Goal: Transaction & Acquisition: Purchase product/service

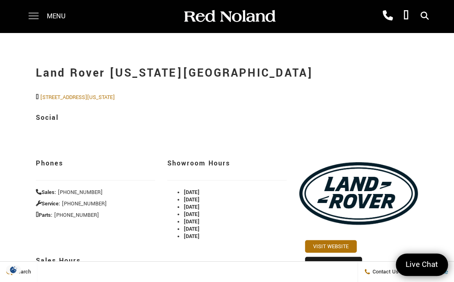
click at [33, 16] on span at bounding box center [34, 16] width 10 height 33
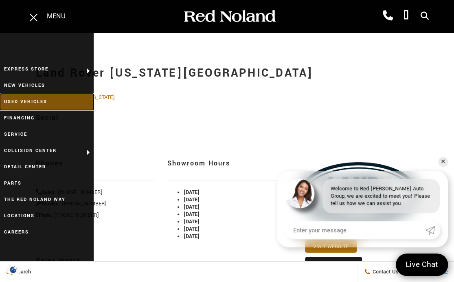
click at [22, 101] on link "Used Vehicles" at bounding box center [47, 102] width 94 height 16
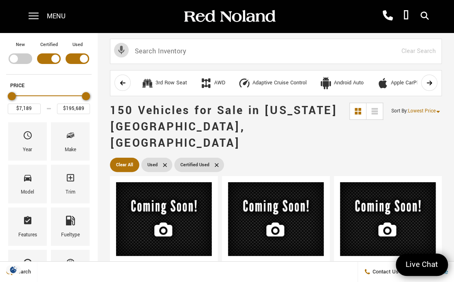
click at [79, 56] on div "Filter by Vehicle Type" at bounding box center [78, 58] width 24 height 11
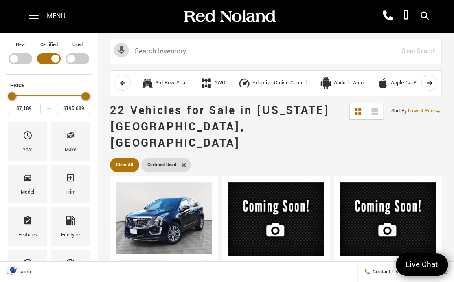
type input "$35,189"
type input "$96,884"
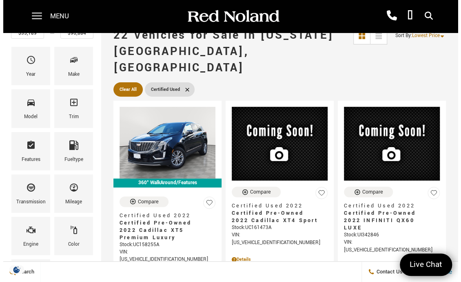
scroll to position [77, 0]
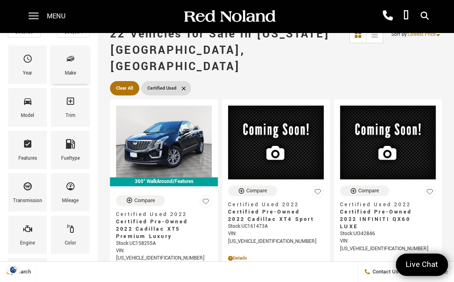
click at [66, 65] on span "Make" at bounding box center [71, 60] width 10 height 17
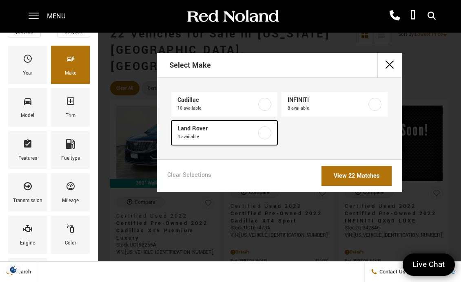
click at [267, 129] on label at bounding box center [264, 132] width 13 height 13
type input "$50,389"
type input "$75,687"
checkbox input "true"
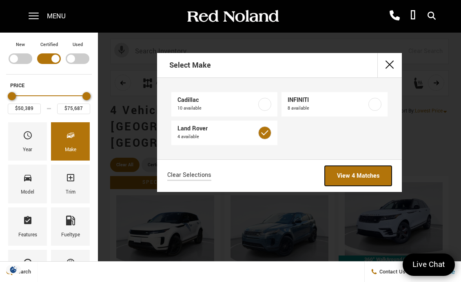
click at [362, 174] on link "View 4 Matches" at bounding box center [357, 176] width 67 height 20
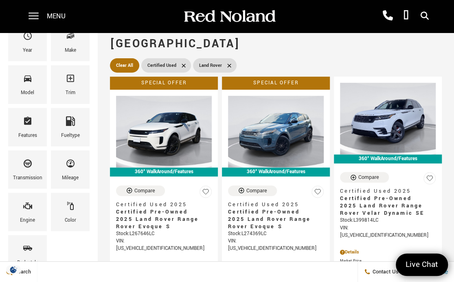
scroll to position [99, 0]
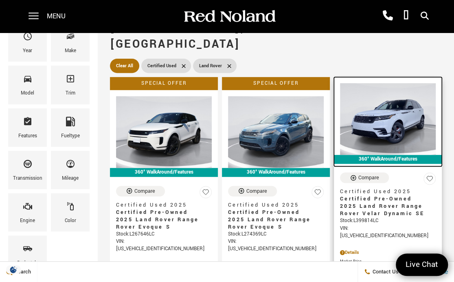
click at [408, 105] on img at bounding box center [388, 119] width 96 height 72
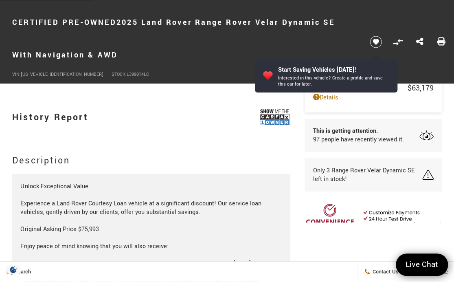
scroll to position [754, 0]
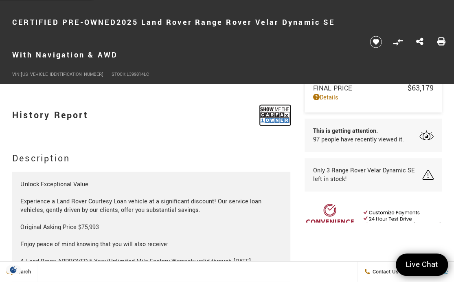
click at [277, 112] on img at bounding box center [275, 115] width 31 height 20
